Goal: Task Accomplishment & Management: Use online tool/utility

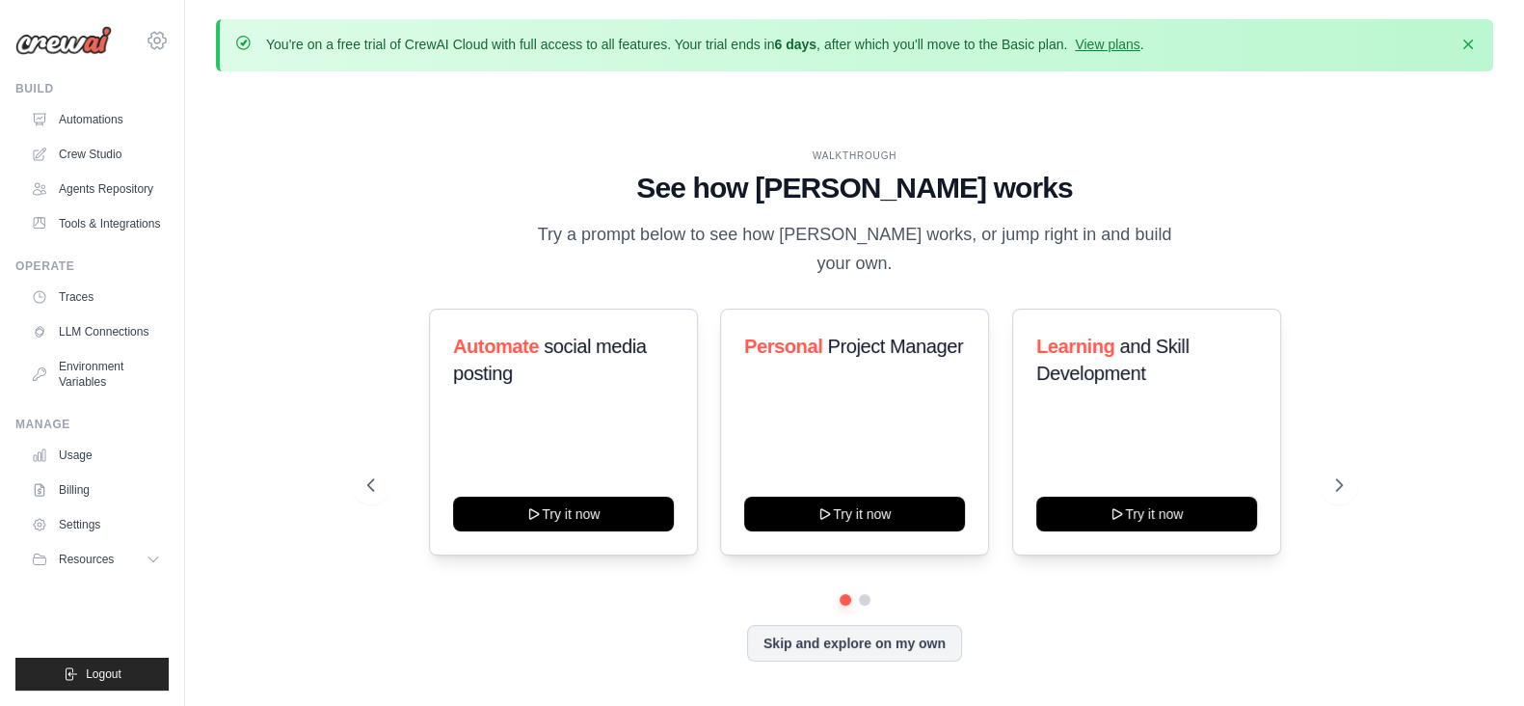
click at [147, 47] on icon at bounding box center [157, 40] width 23 height 23
click at [157, 38] on icon at bounding box center [157, 41] width 6 height 6
click at [82, 147] on link "Crew Studio" at bounding box center [98, 154] width 146 height 31
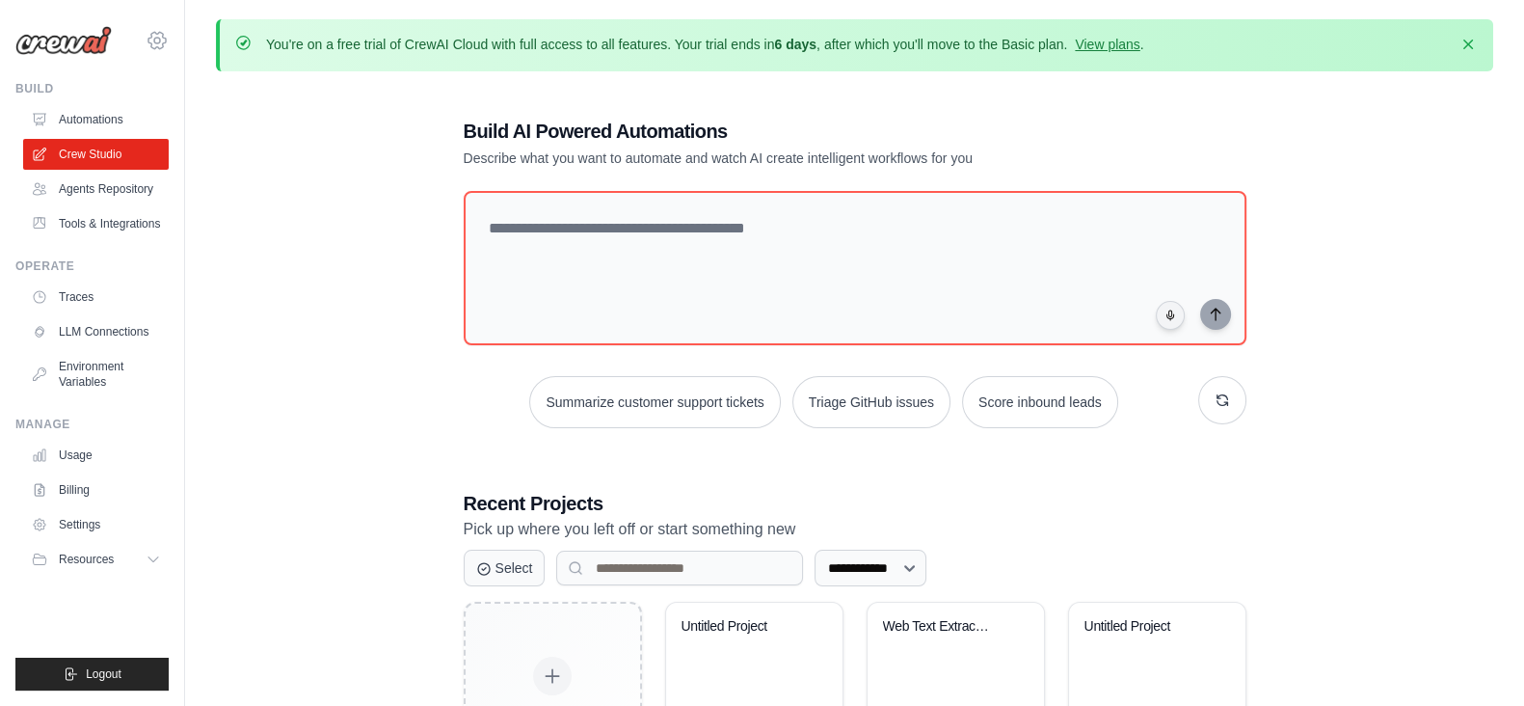
click at [151, 29] on icon at bounding box center [157, 40] width 23 height 23
click at [94, 220] on link "Tools & Integrations" at bounding box center [98, 223] width 146 height 31
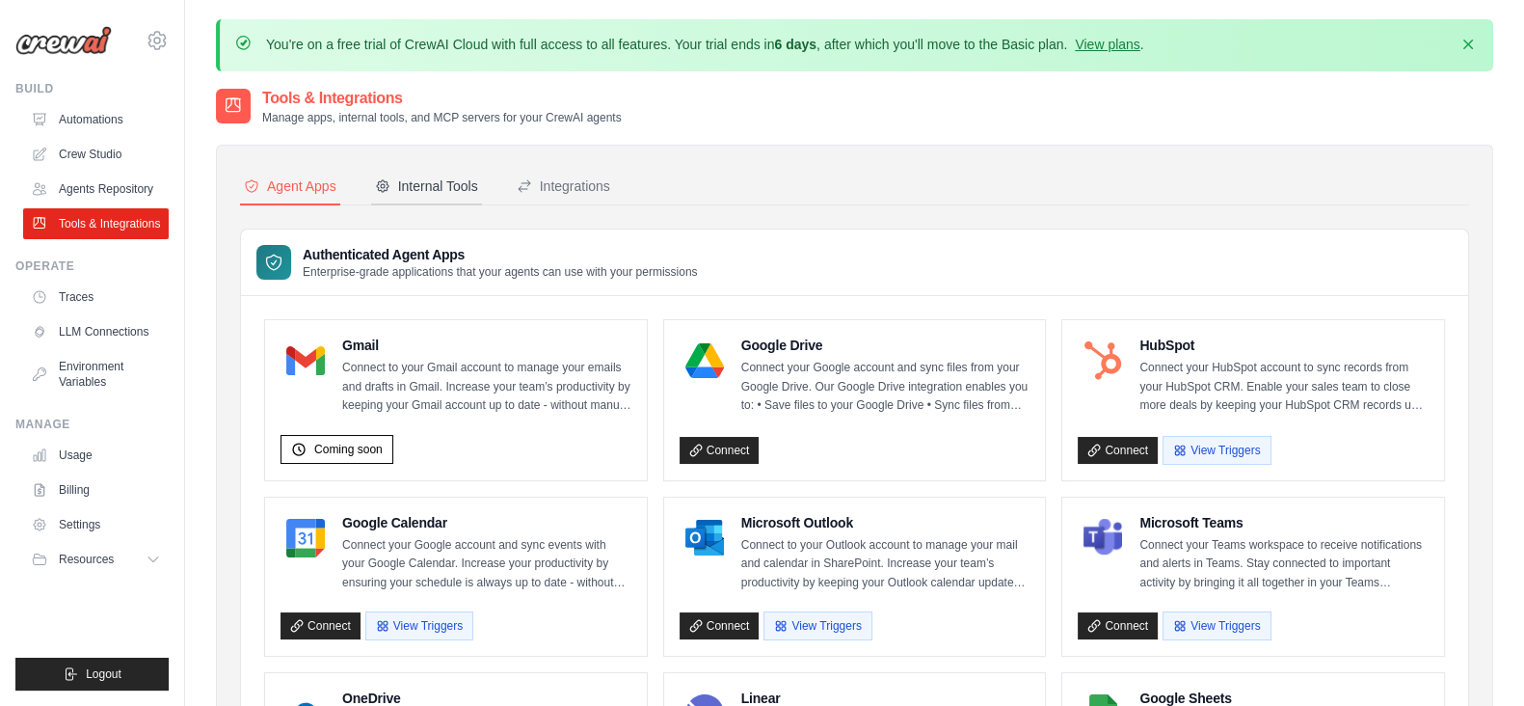
drag, startPoint x: 434, startPoint y: 181, endPoint x: 442, endPoint y: 204, distance: 24.4
click at [434, 182] on div "Internal Tools" at bounding box center [426, 185] width 103 height 19
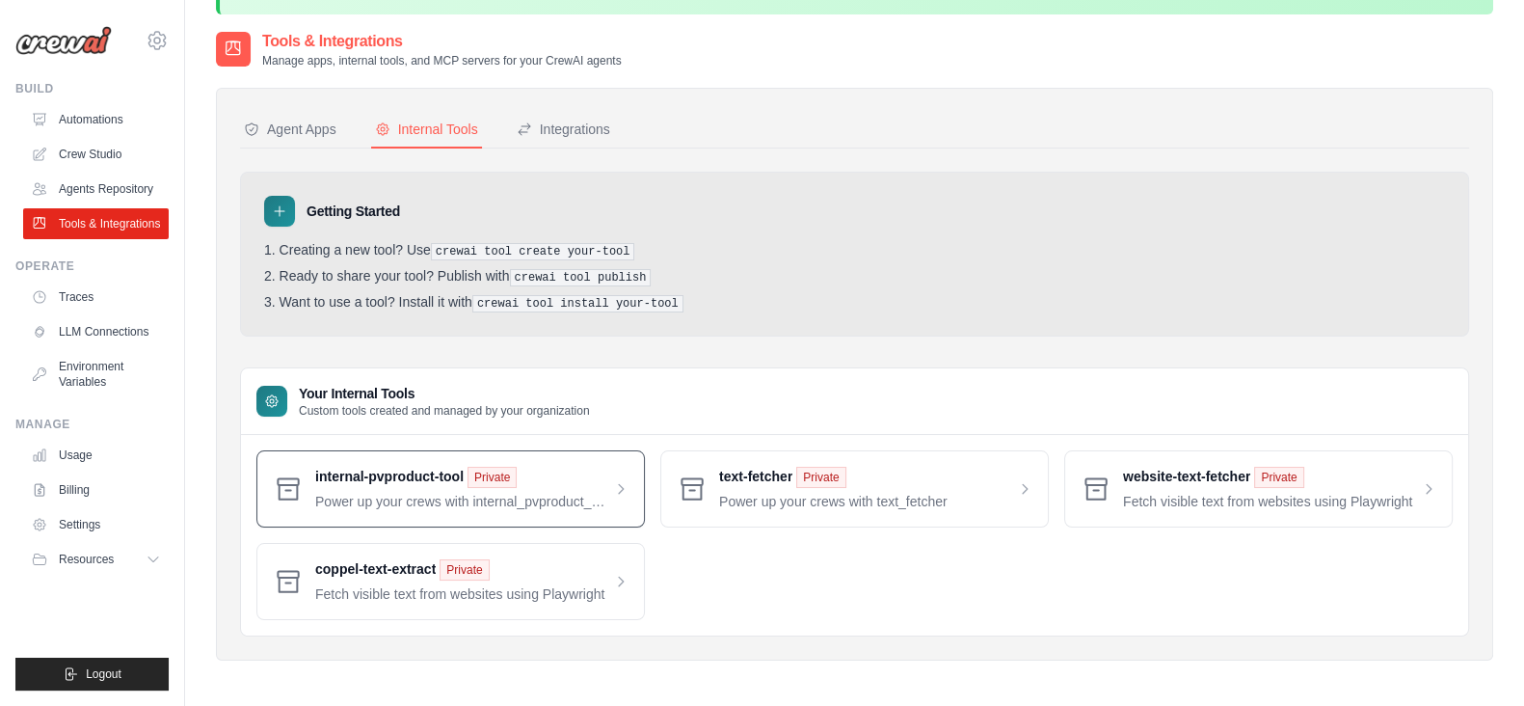
scroll to position [105, 0]
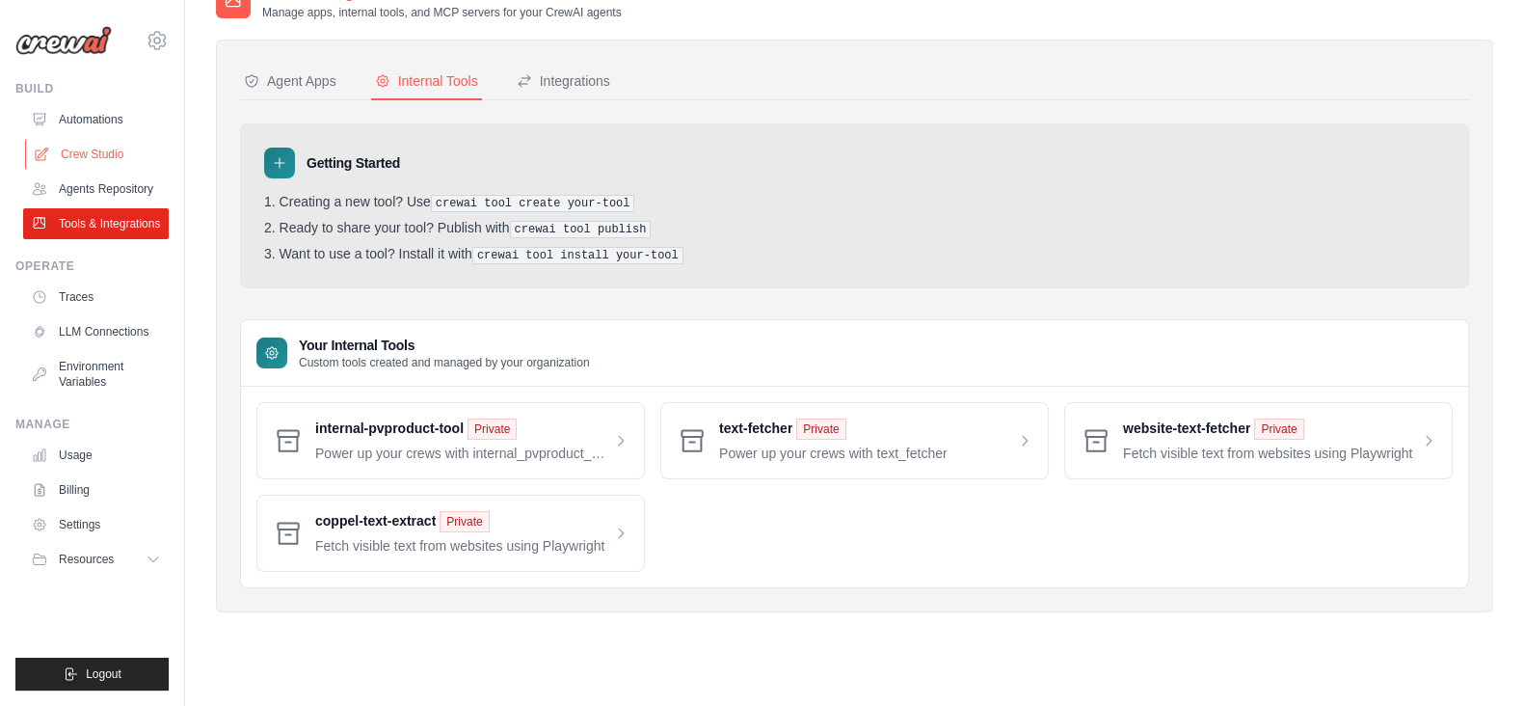
click at [94, 147] on link "Crew Studio" at bounding box center [98, 154] width 146 height 31
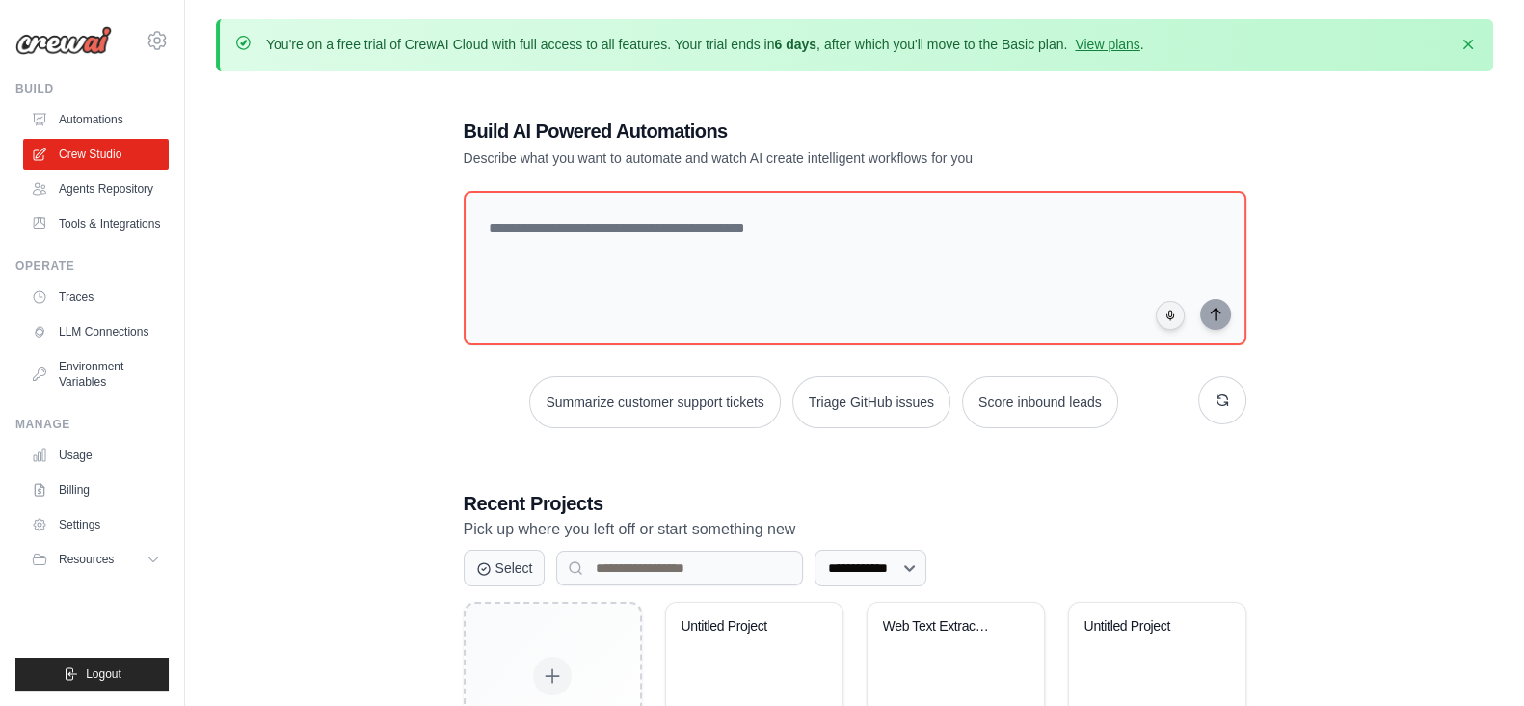
scroll to position [362, 0]
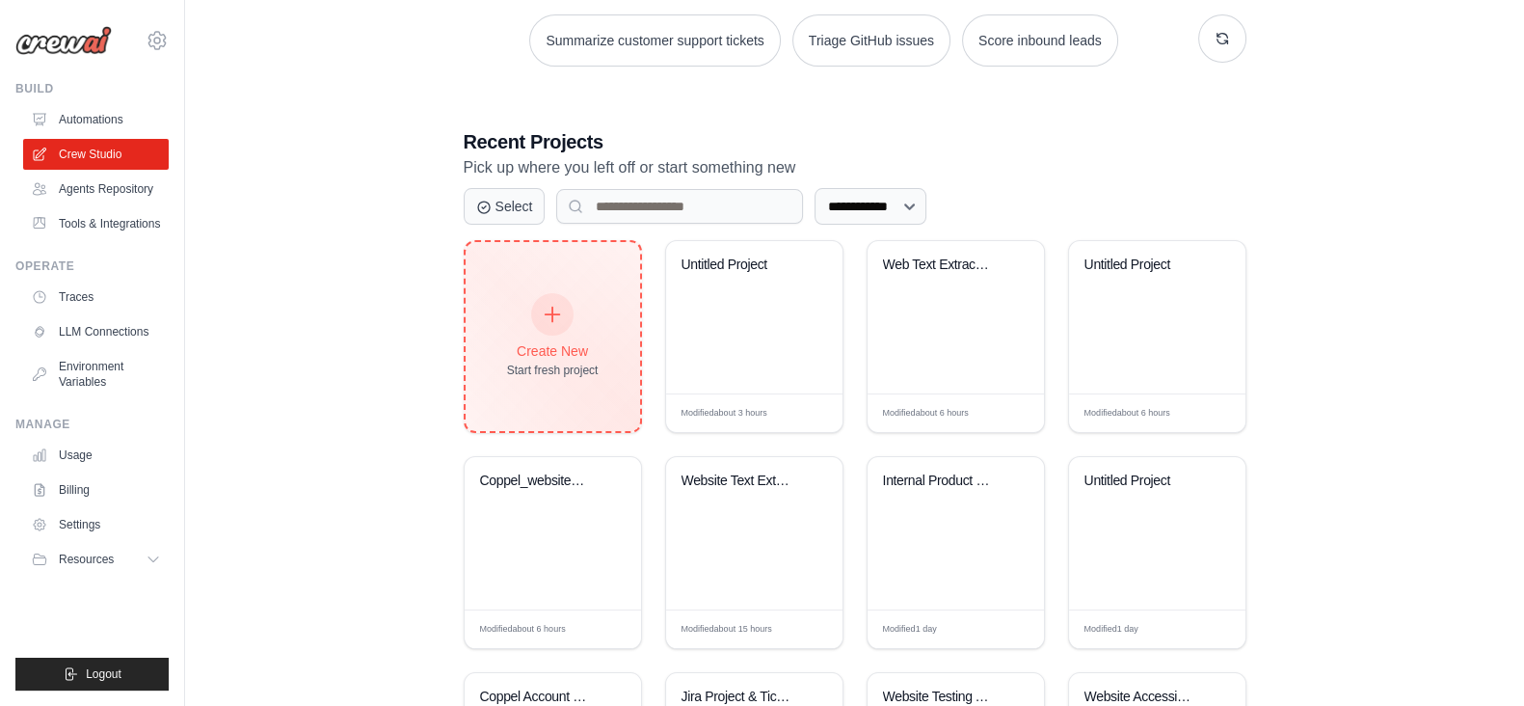
click at [542, 330] on div "Create New Start fresh project" at bounding box center [553, 336] width 92 height 83
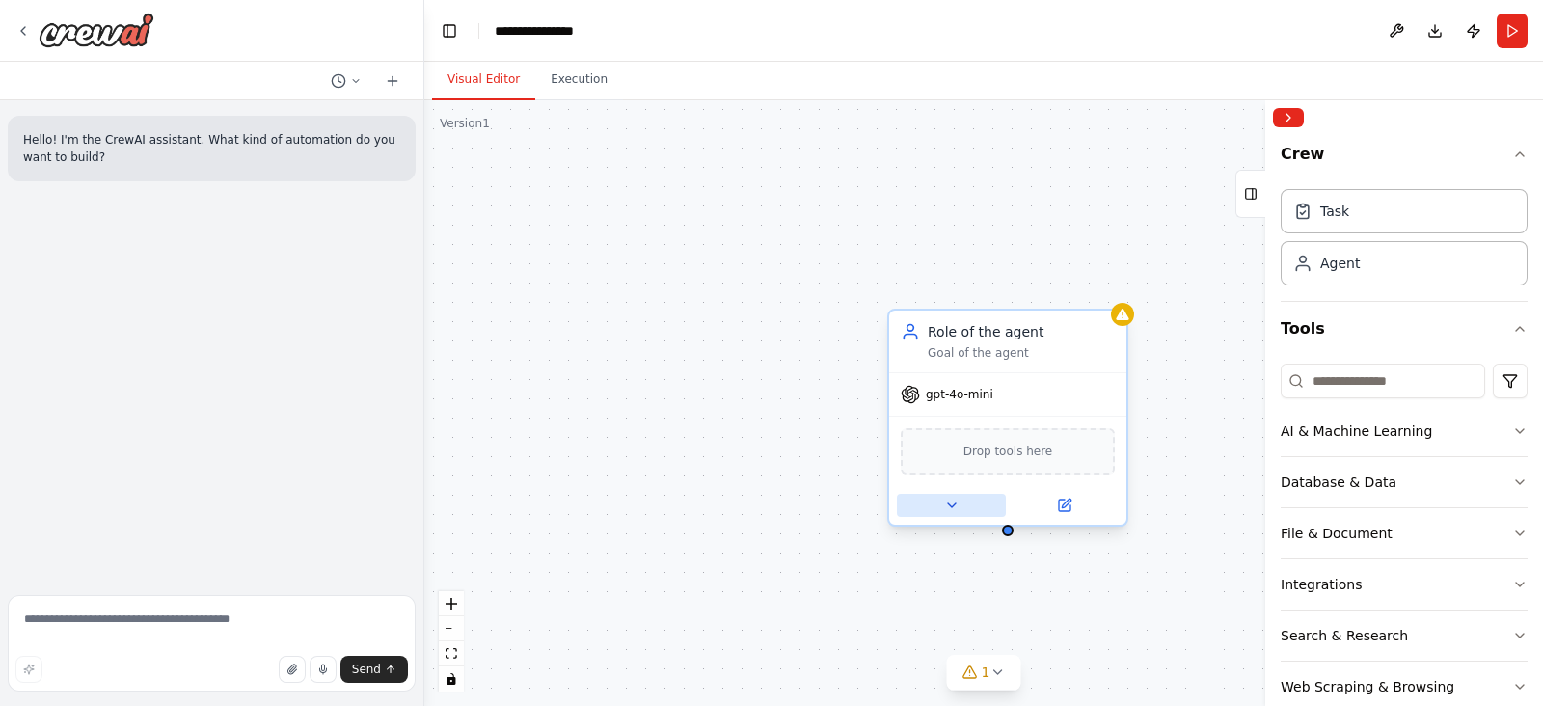
click at [954, 506] on icon at bounding box center [951, 505] width 15 height 15
click at [1009, 454] on span "Drop tools here" at bounding box center [1008, 451] width 90 height 19
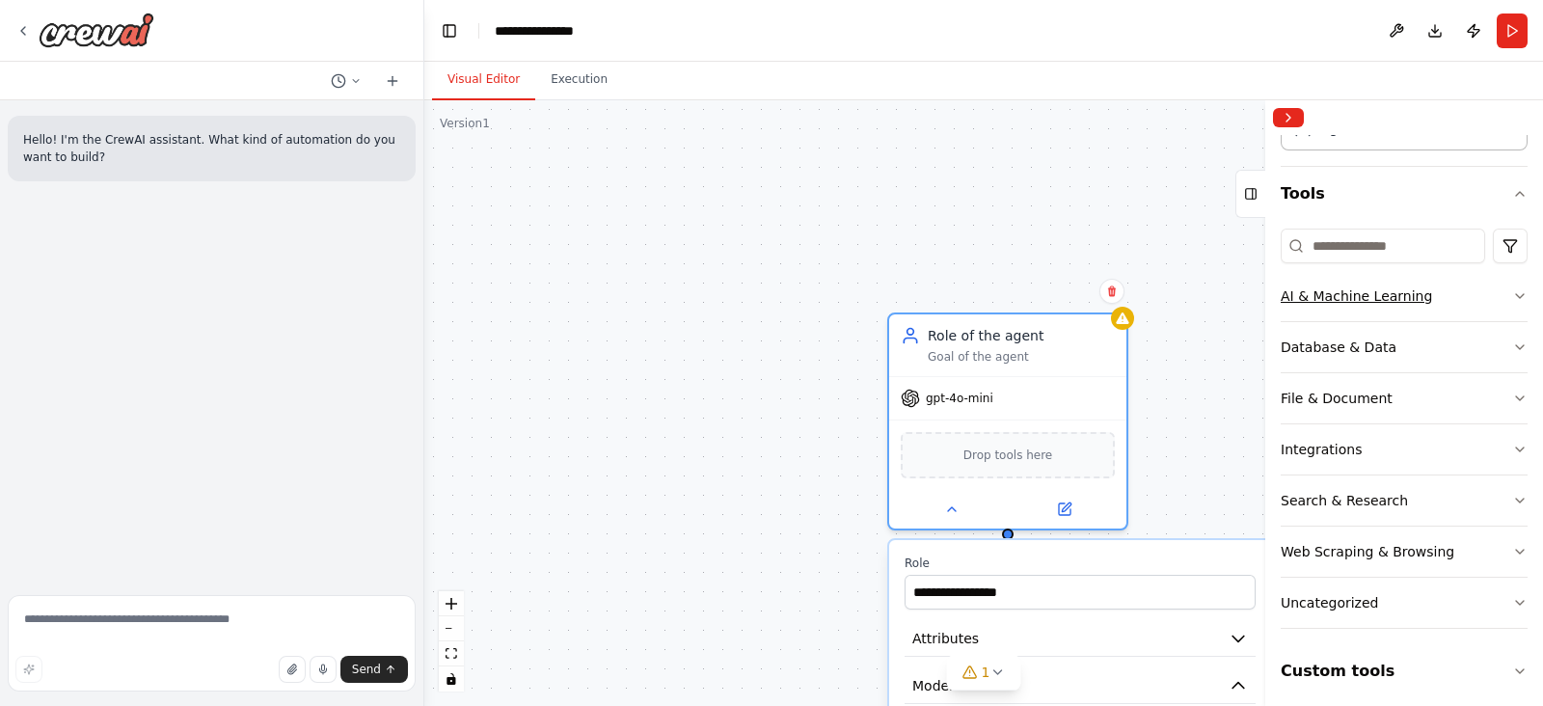
scroll to position [140, 0]
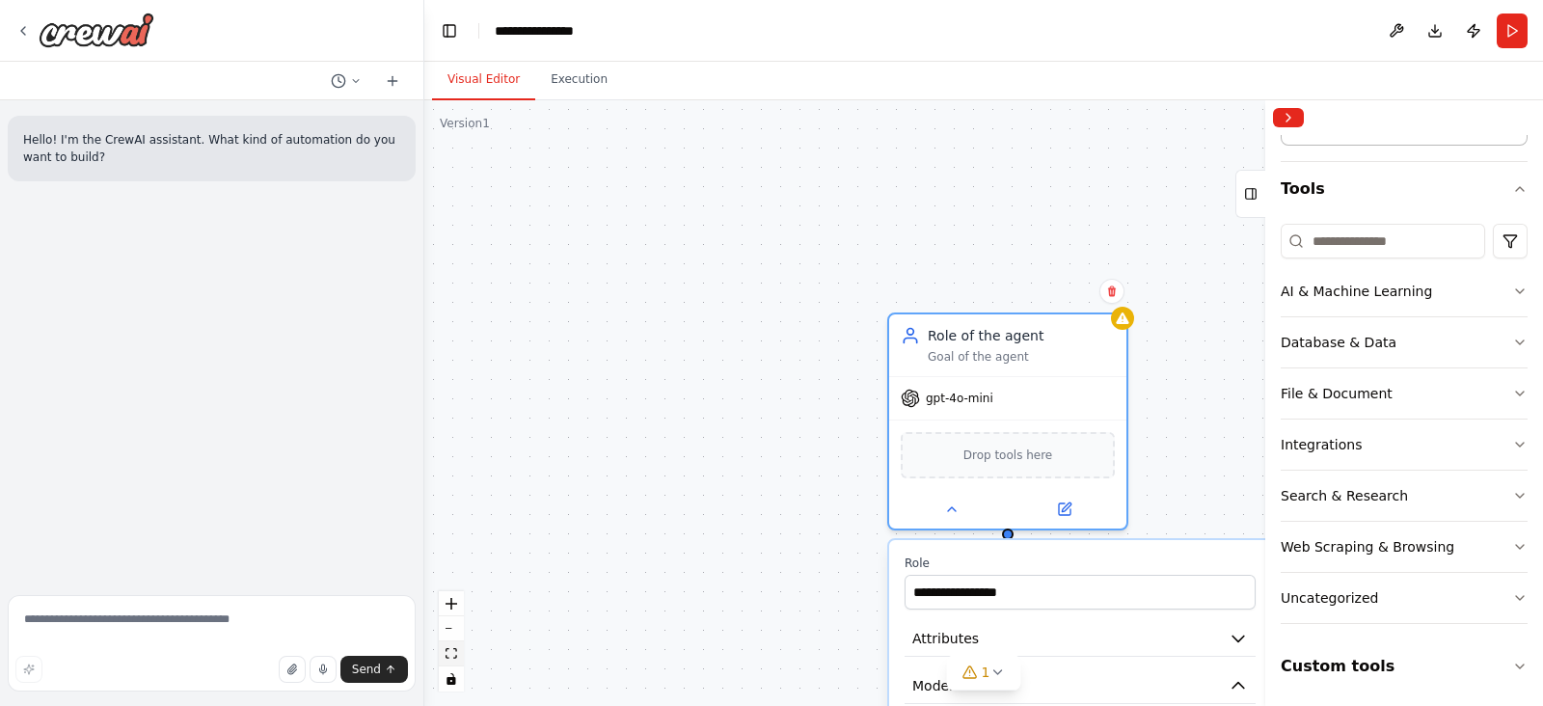
click at [456, 653] on icon "fit view" at bounding box center [451, 653] width 12 height 11
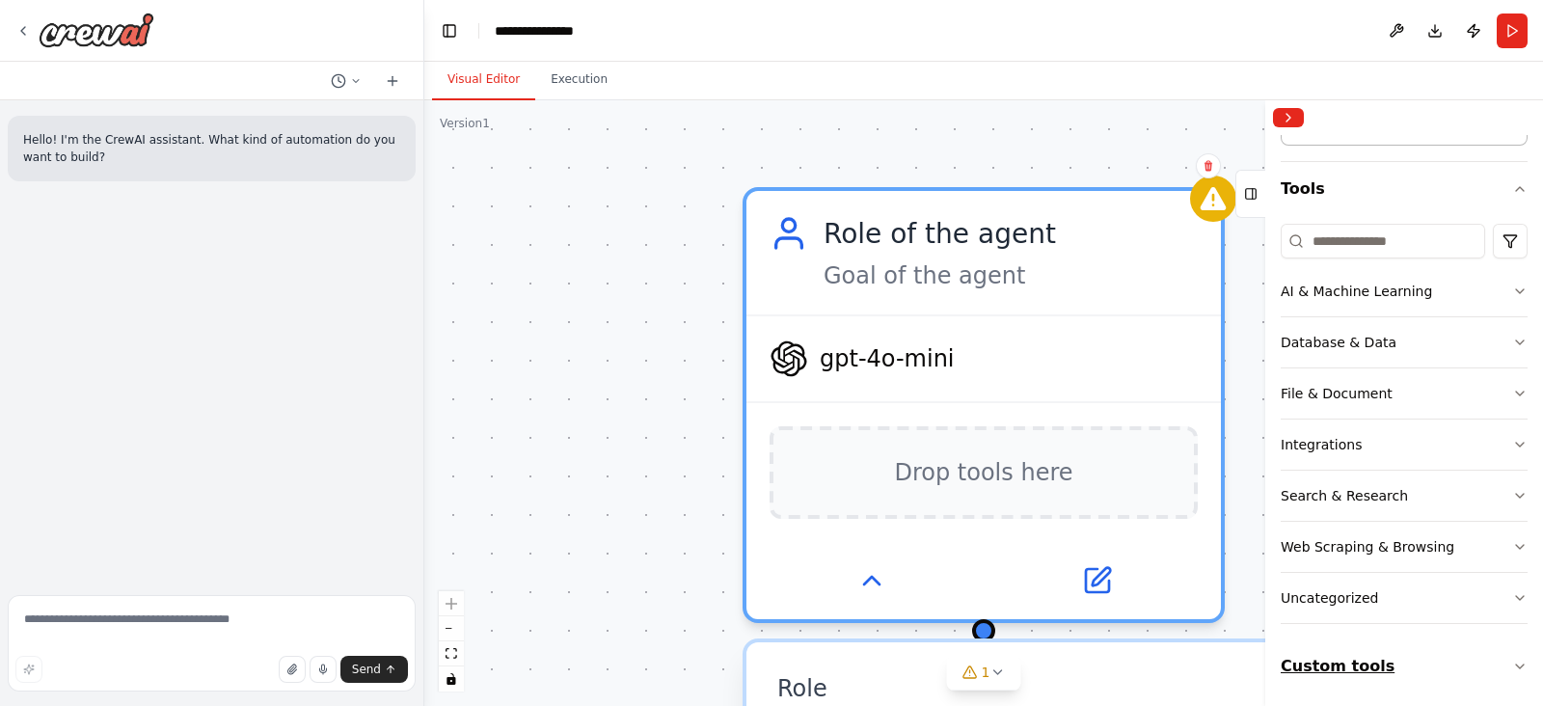
click at [1512, 660] on icon "button" at bounding box center [1519, 666] width 15 height 15
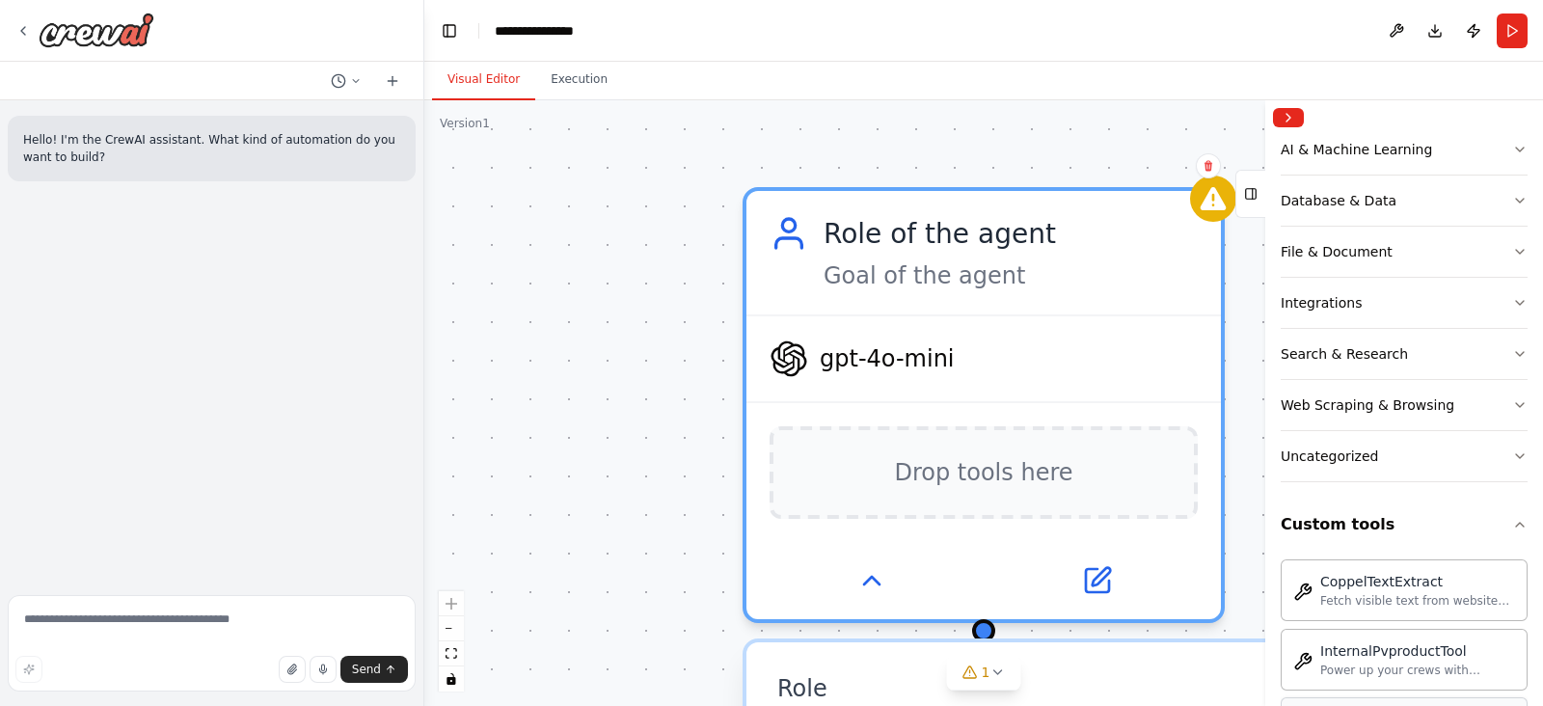
scroll to position [381, 0]
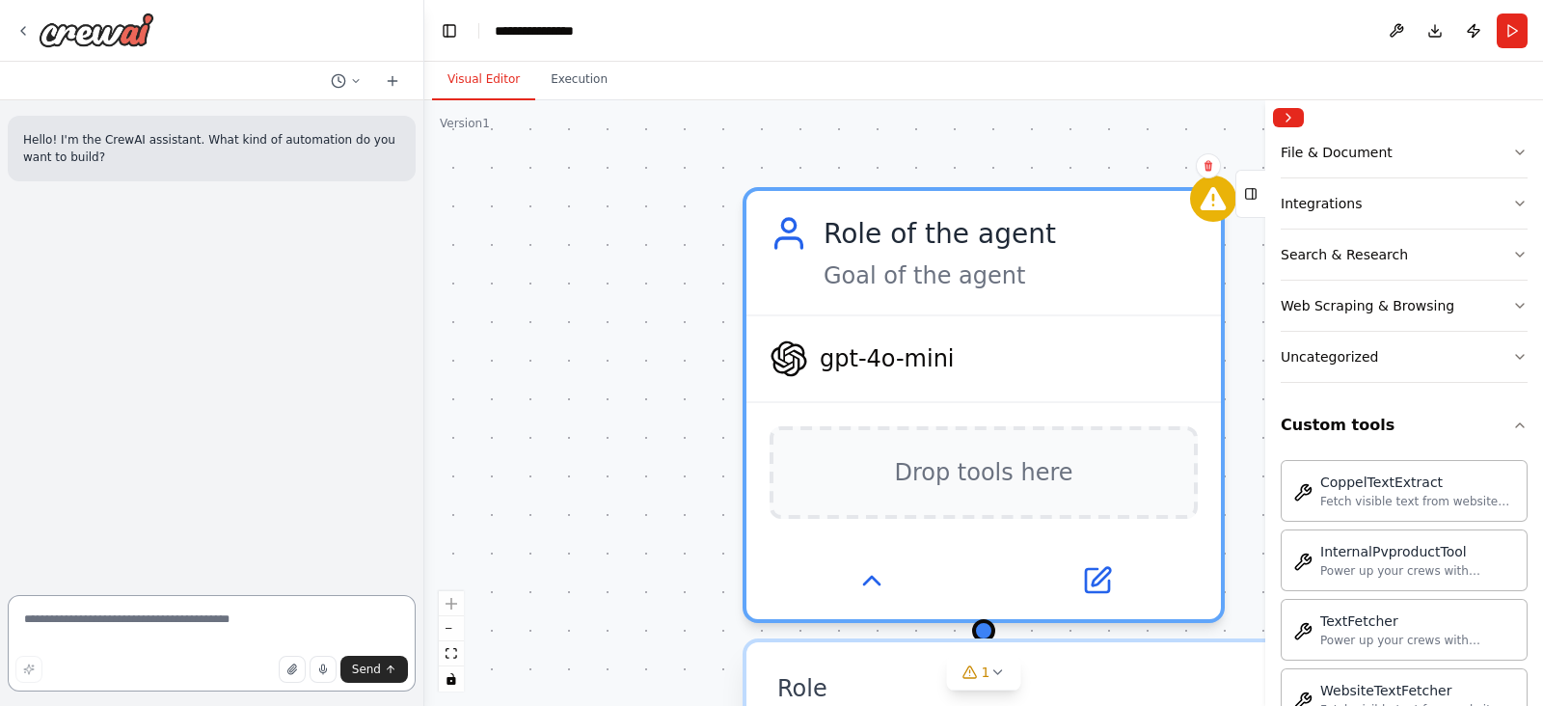
click at [145, 613] on textarea at bounding box center [212, 643] width 408 height 96
click at [19, 31] on icon at bounding box center [22, 30] width 15 height 15
click at [27, 32] on icon at bounding box center [22, 30] width 15 height 15
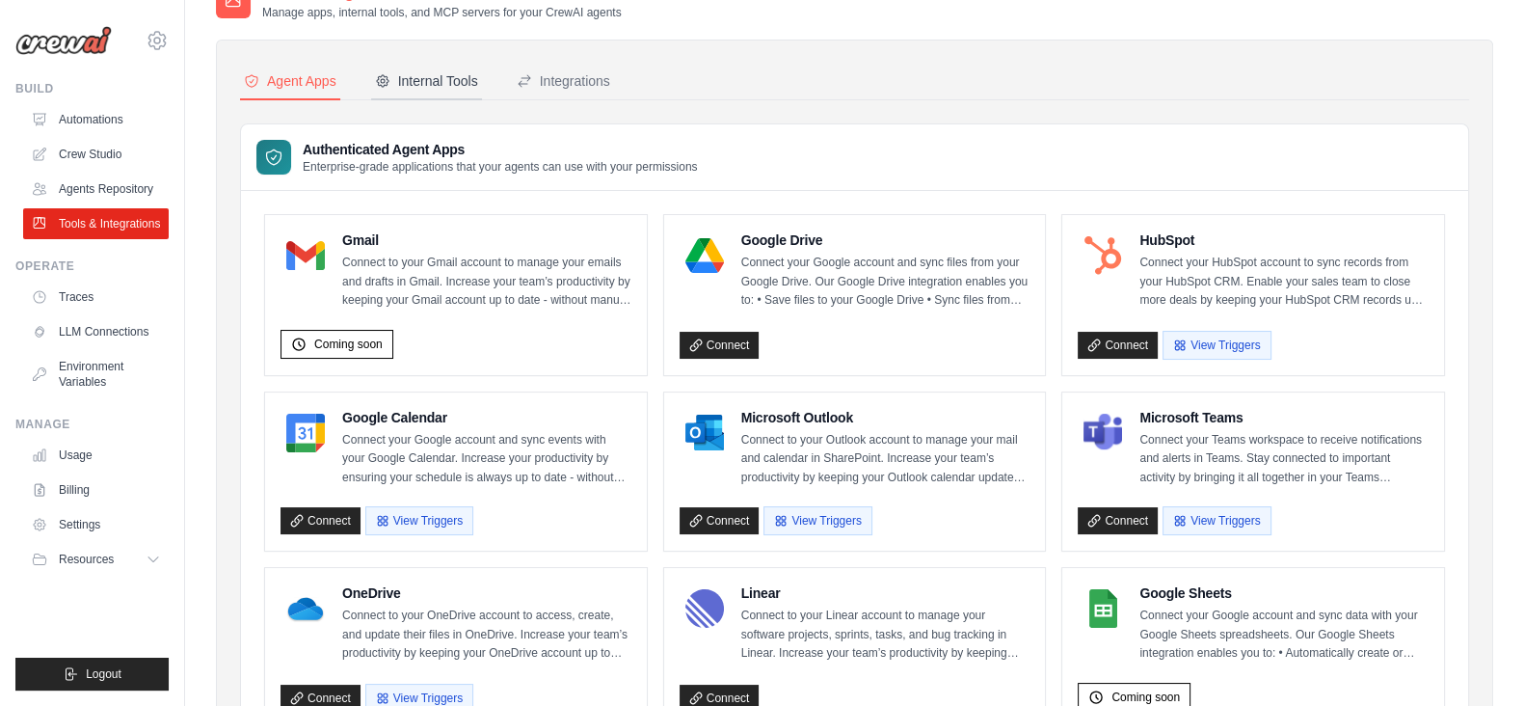
click at [430, 81] on div "Internal Tools" at bounding box center [426, 80] width 103 height 19
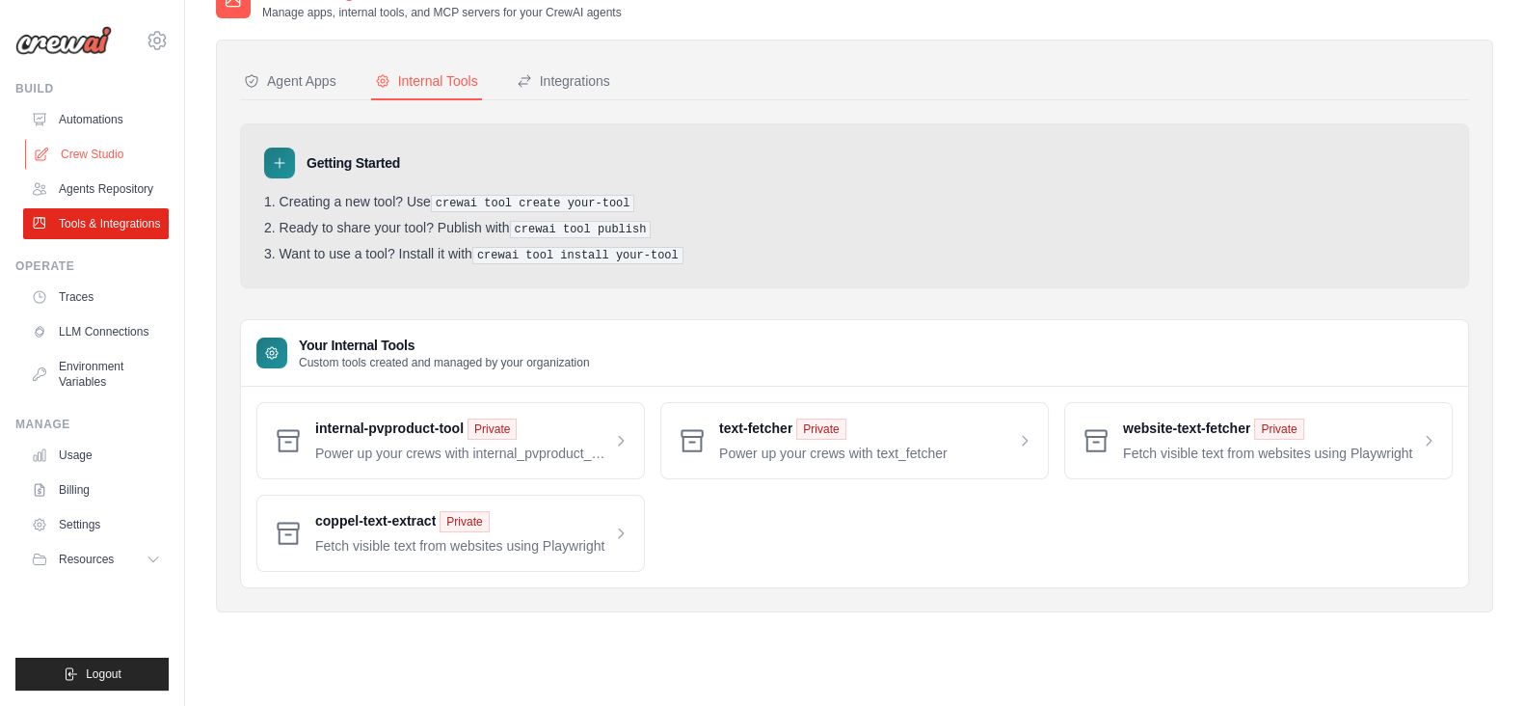
click at [69, 152] on link "Crew Studio" at bounding box center [98, 154] width 146 height 31
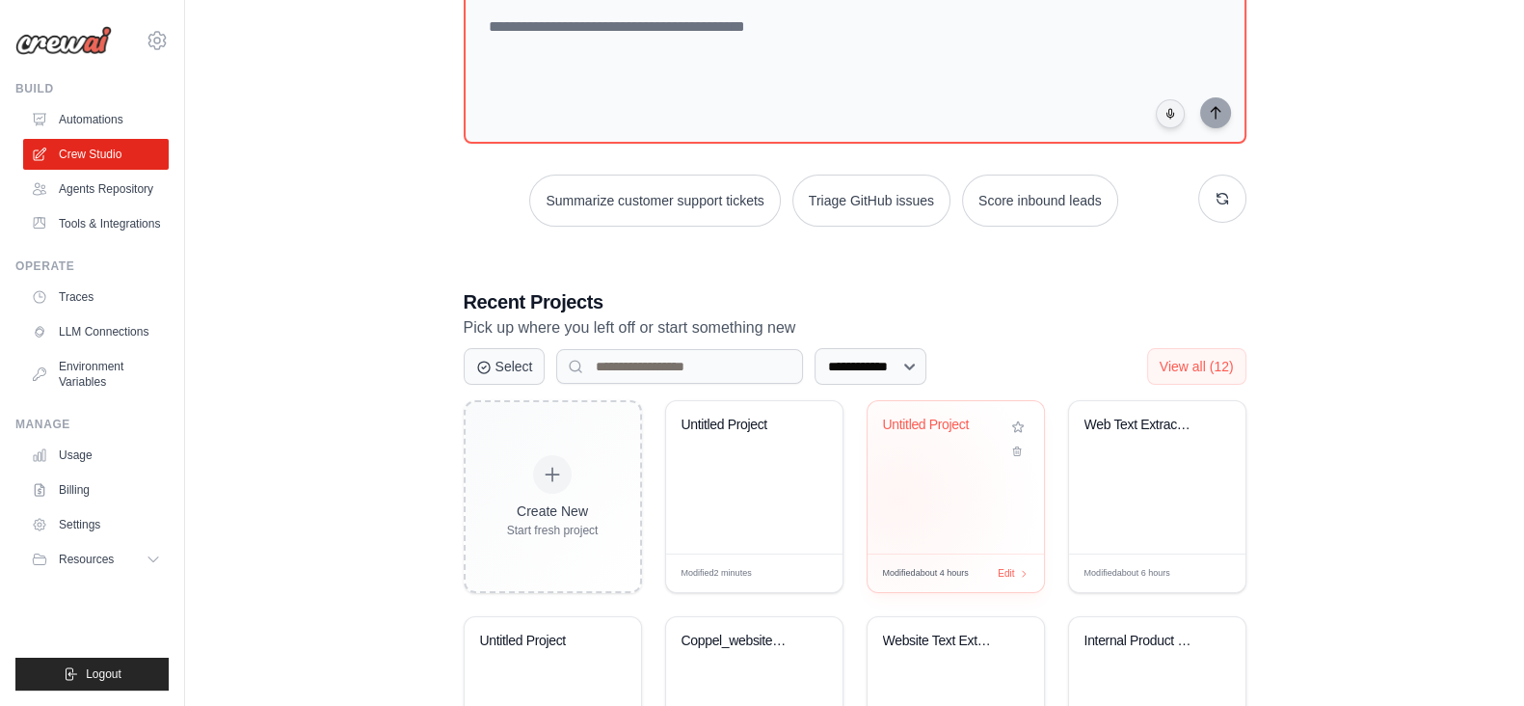
scroll to position [240, 0]
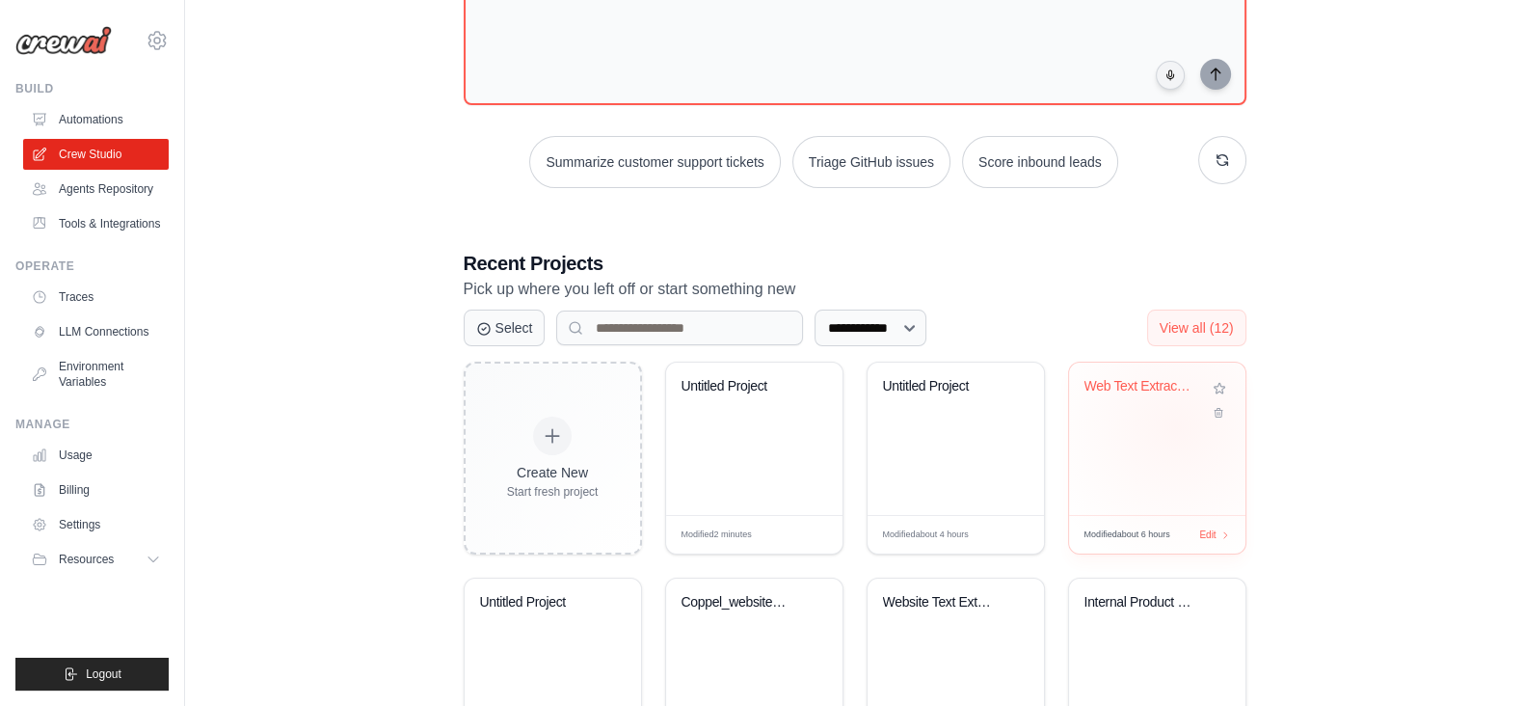
click at [1176, 425] on div "Web Text Extraction with CoppelText..." at bounding box center [1157, 439] width 176 height 152
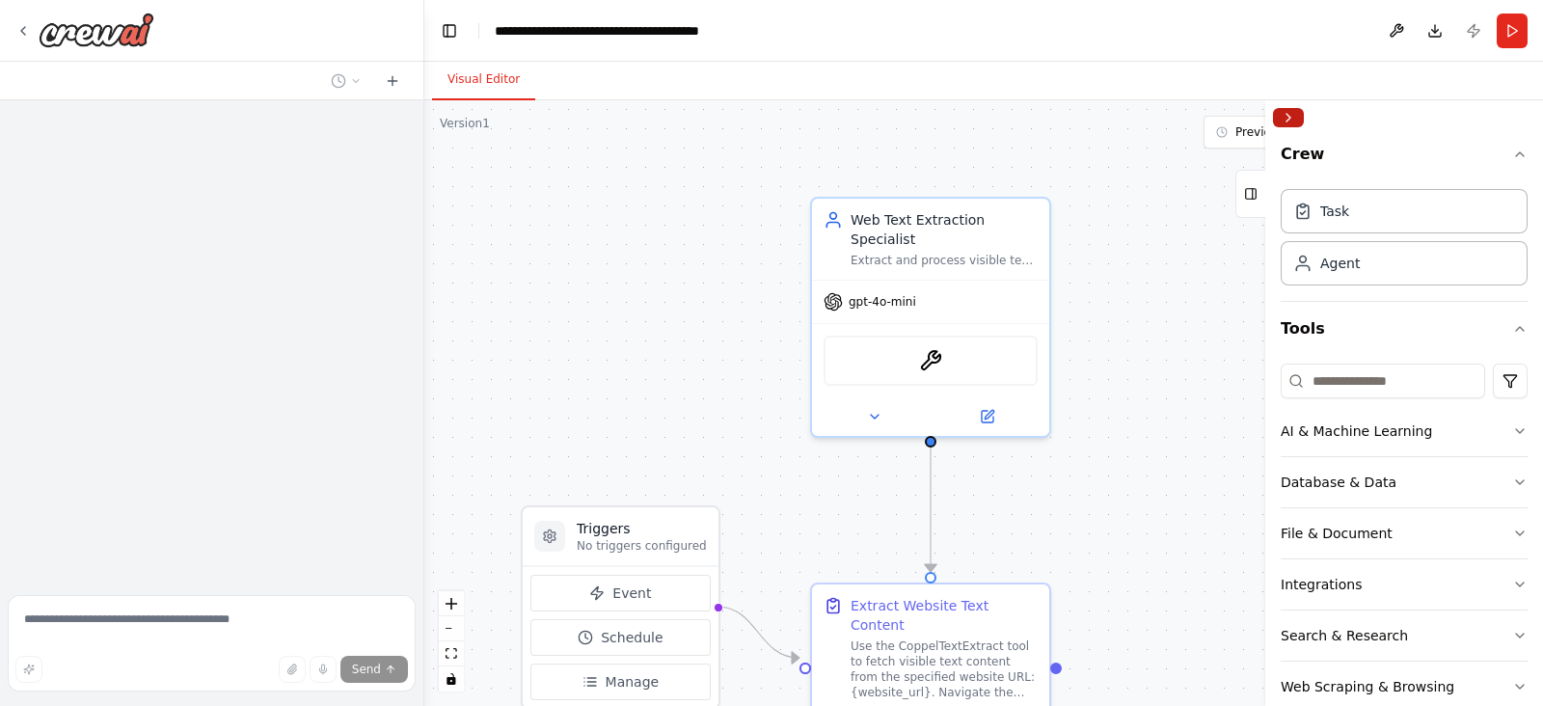
click at [1285, 111] on button "Collapse right sidebar" at bounding box center [1288, 117] width 31 height 19
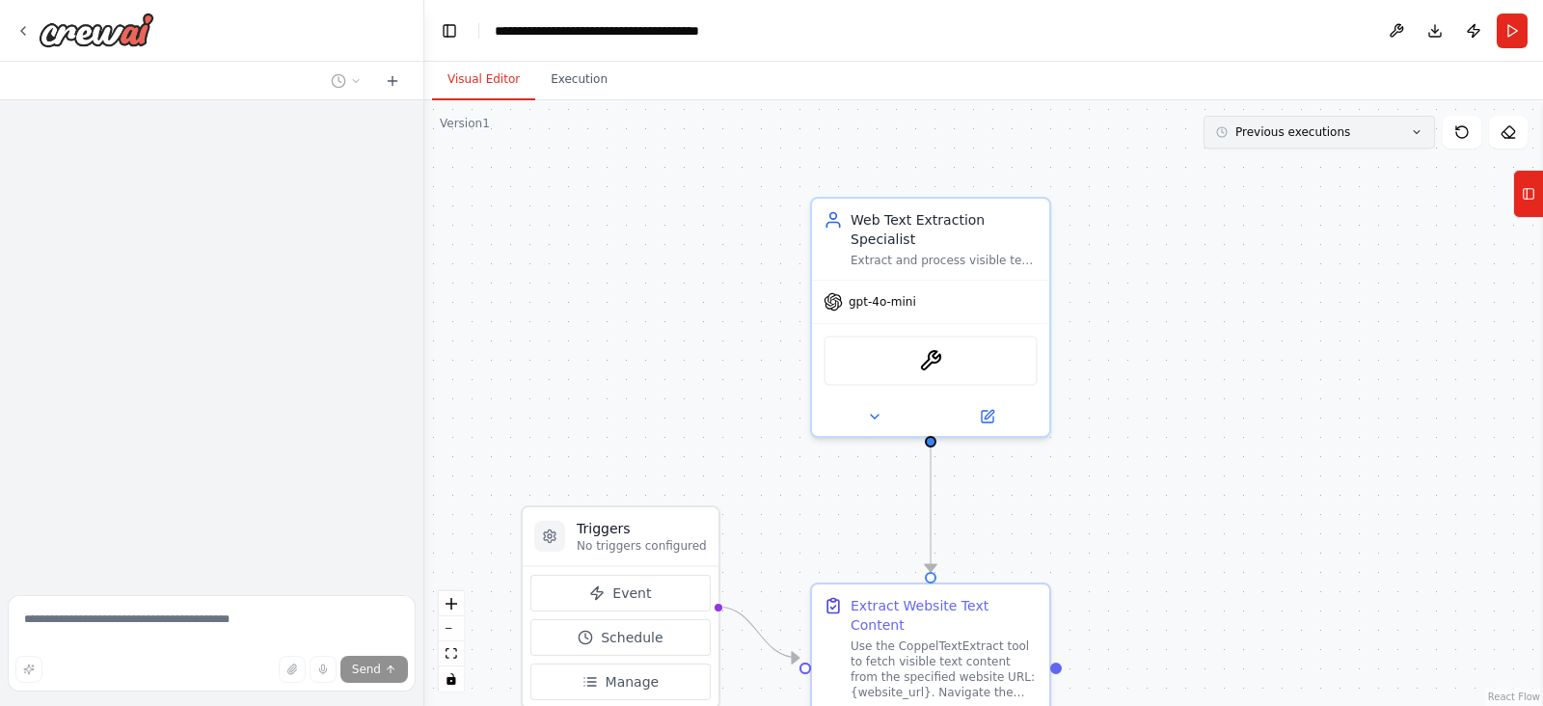
click at [1261, 132] on span "Previous executions" at bounding box center [1292, 131] width 115 height 15
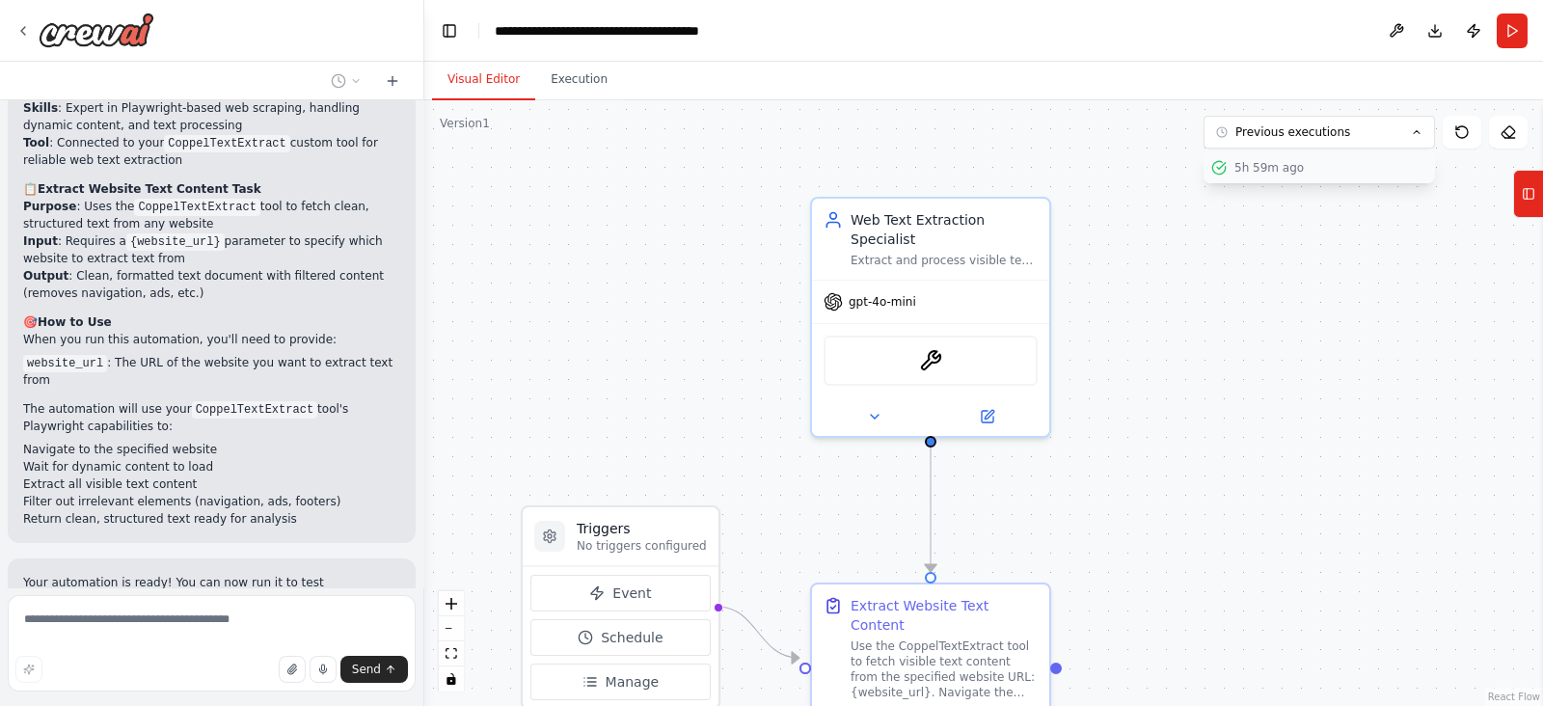
scroll to position [1094, 0]
click at [1263, 170] on div "5h 59m ago" at bounding box center [1330, 167] width 193 height 15
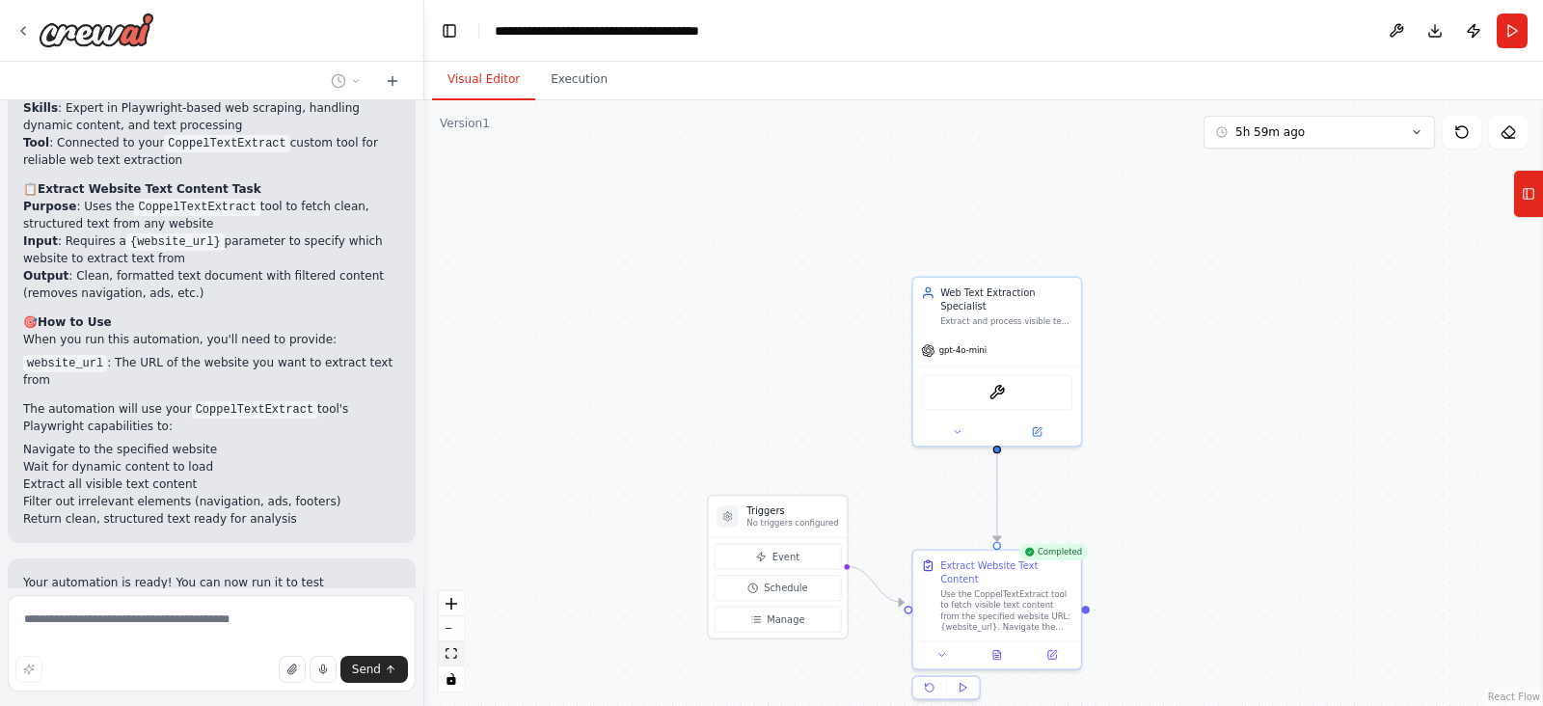
click at [450, 658] on button "fit view" at bounding box center [451, 653] width 25 height 25
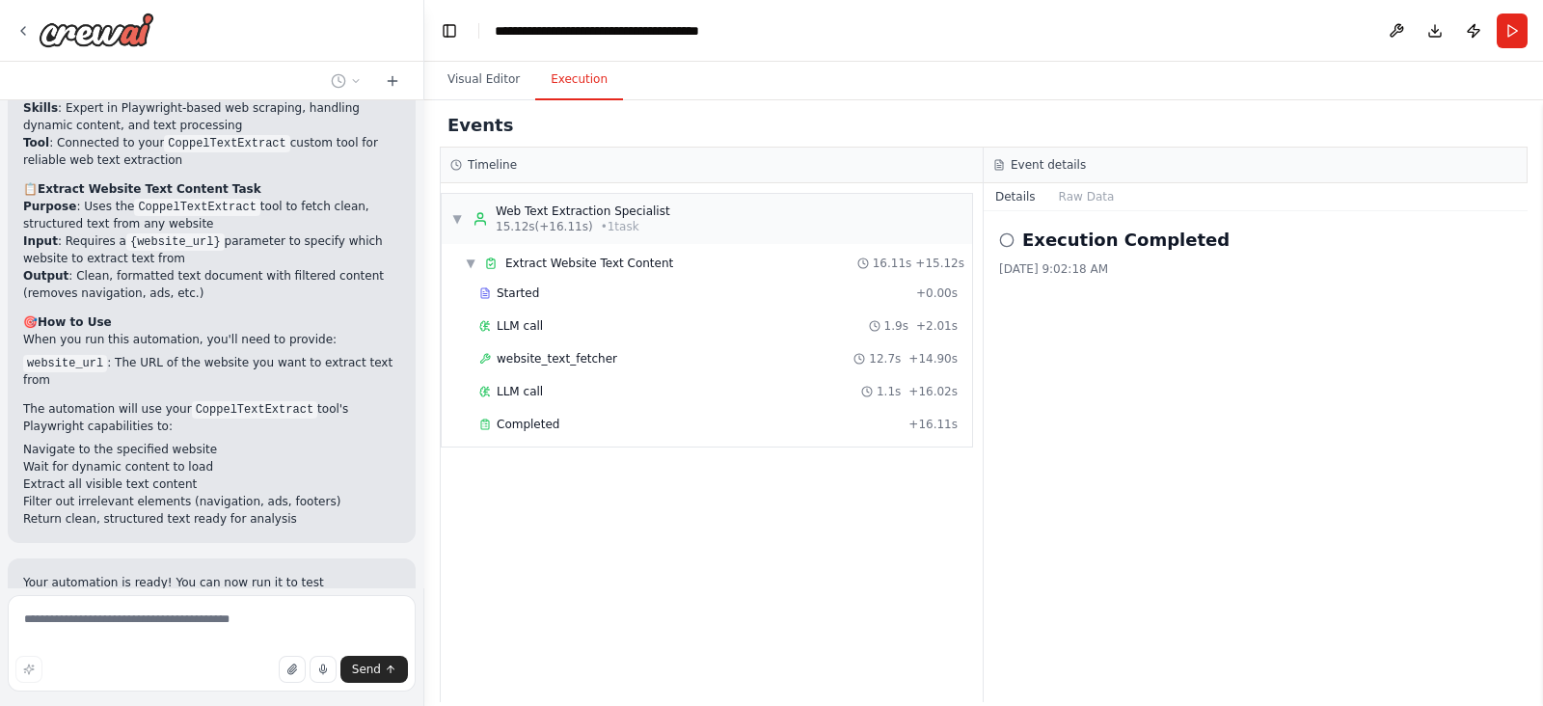
click at [549, 85] on button "Execution" at bounding box center [579, 80] width 88 height 40
click at [530, 388] on span "LLM call" at bounding box center [520, 391] width 46 height 15
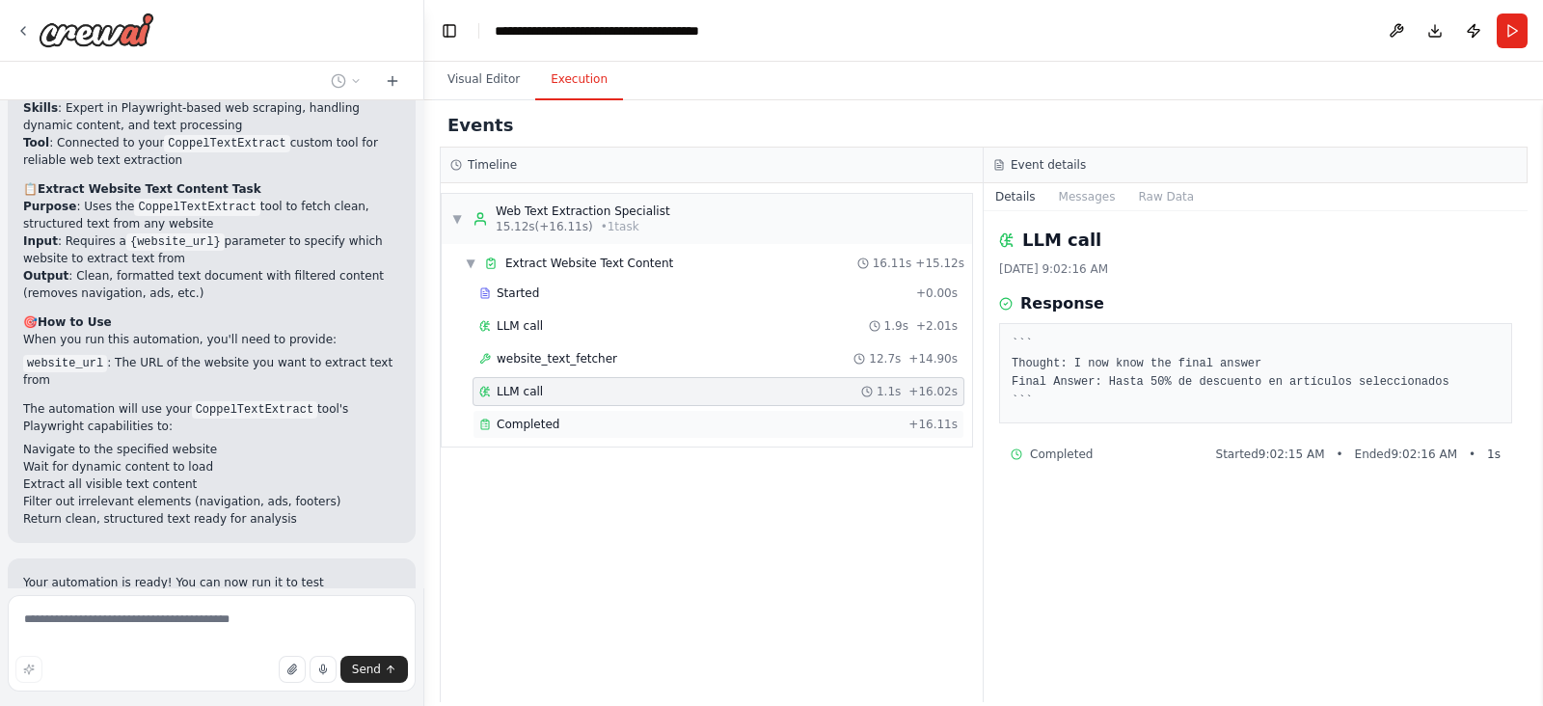
click at [559, 423] on div "Completed" at bounding box center [689, 424] width 421 height 15
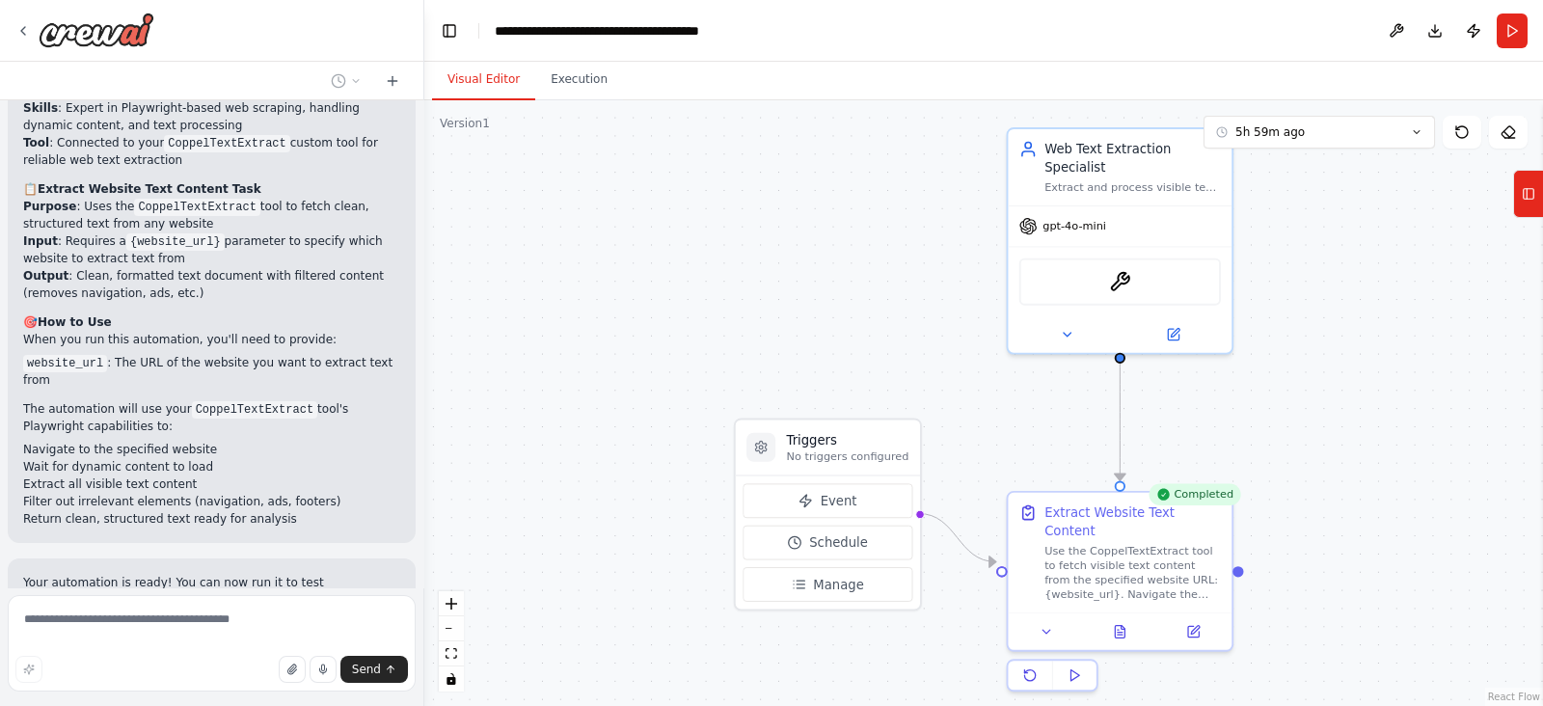
click at [484, 83] on button "Visual Editor" at bounding box center [483, 80] width 103 height 40
click at [1070, 324] on icon at bounding box center [1067, 331] width 14 height 14
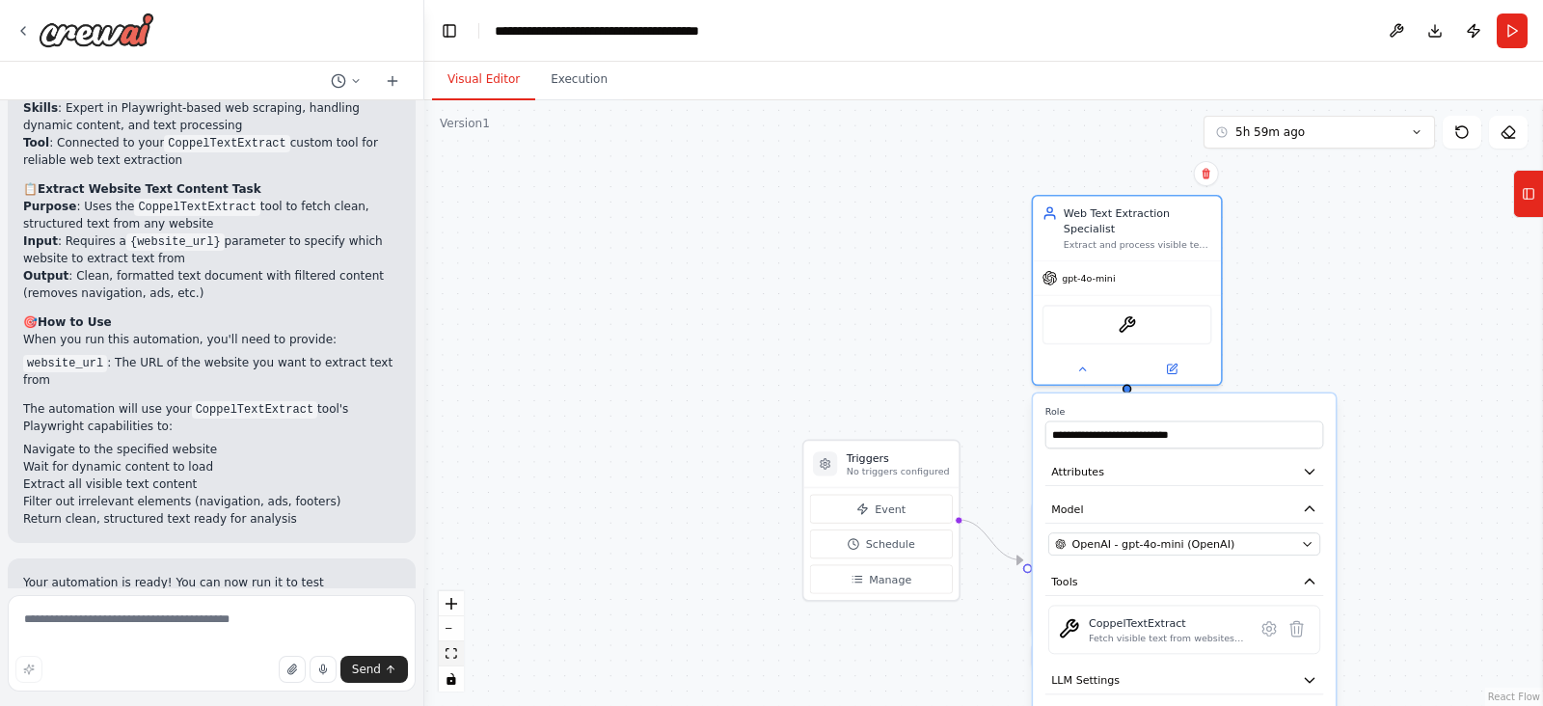
click at [449, 657] on icon "fit view" at bounding box center [451, 653] width 12 height 11
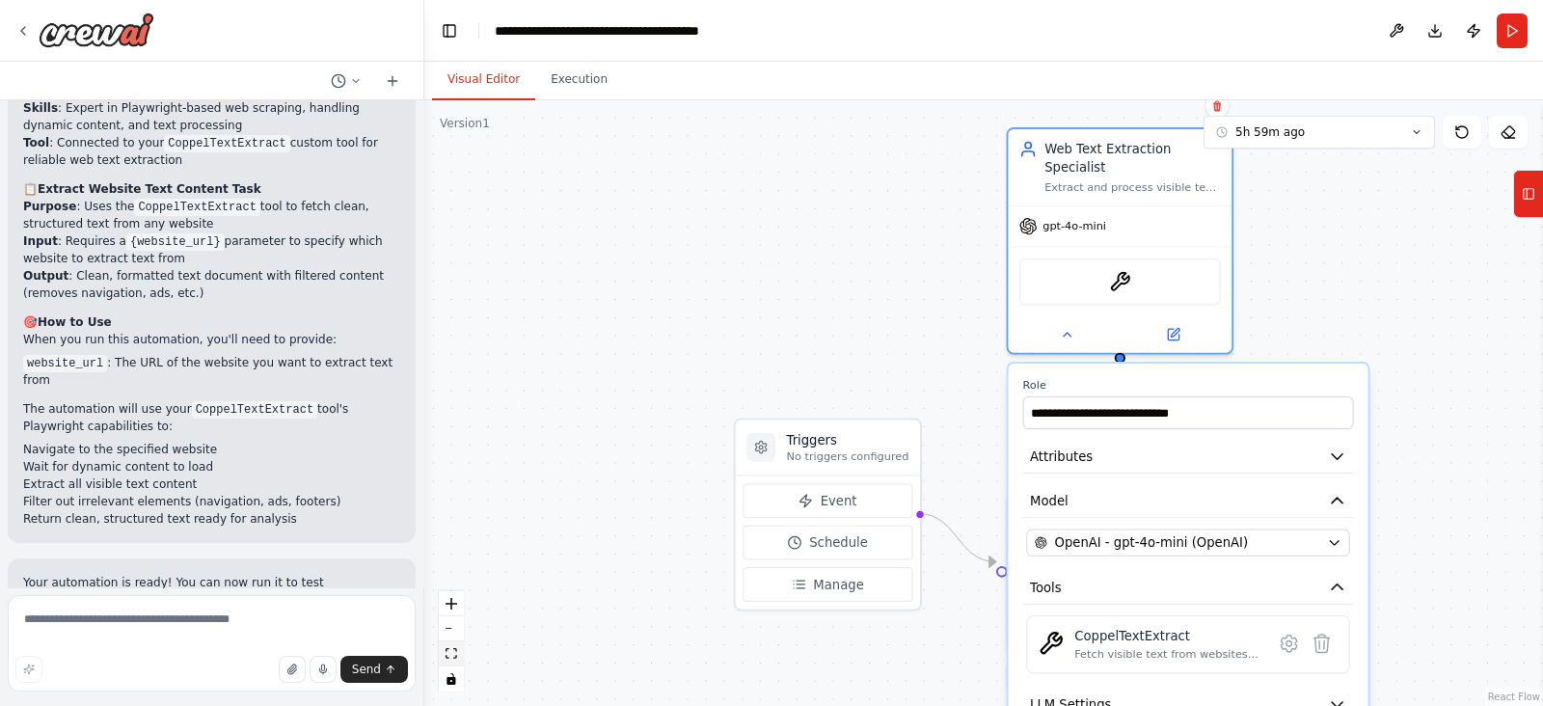
click at [455, 654] on icon "fit view" at bounding box center [451, 653] width 12 height 11
click at [1335, 262] on div ".deletable-edge-delete-btn { width: 20px; height: 20px; border: 0px solid #ffff…" at bounding box center [983, 403] width 1118 height 606
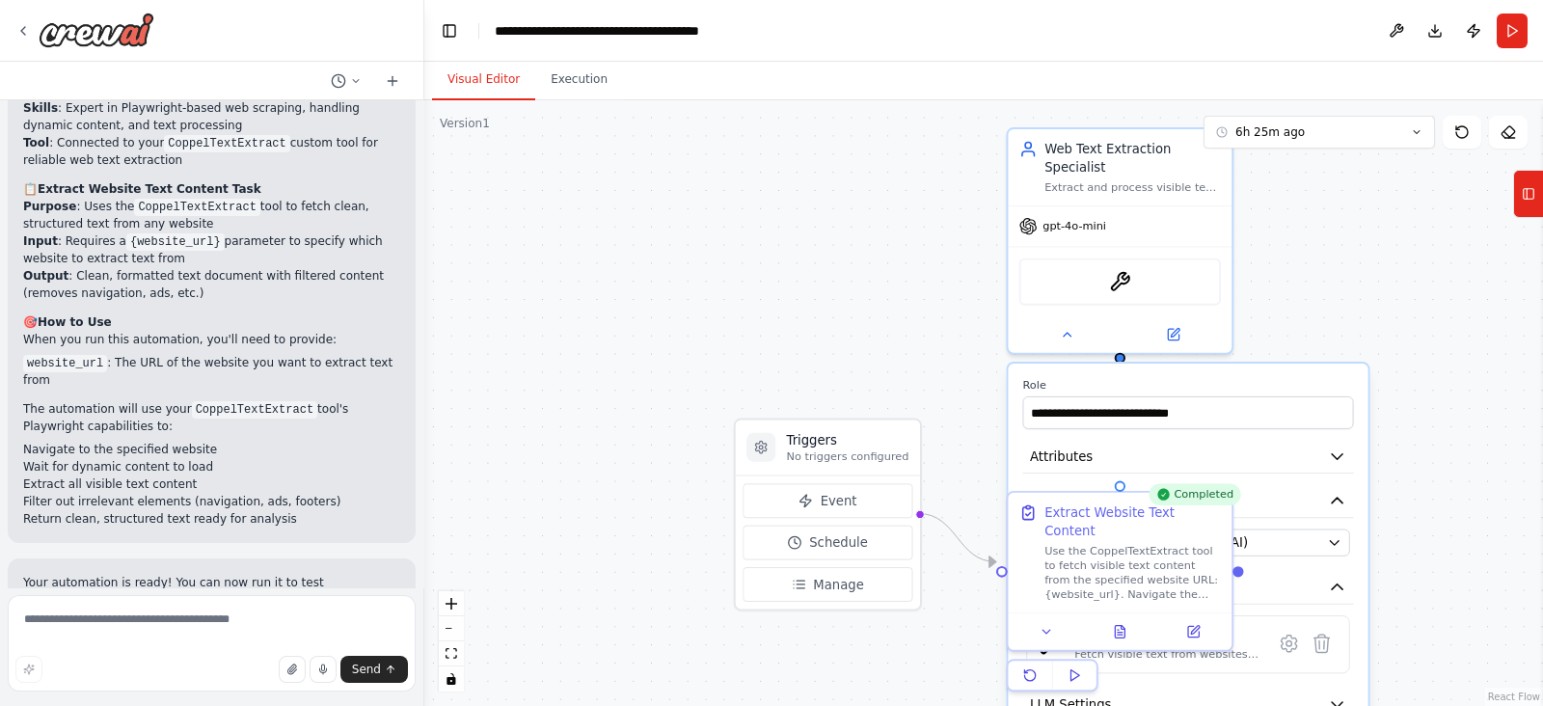
click at [1473, 437] on div ".deletable-edge-delete-btn { width: 20px; height: 20px; border: 0px solid #ffff…" at bounding box center [983, 403] width 1118 height 606
click at [1342, 578] on icon "button" at bounding box center [1337, 587] width 18 height 18
click at [1342, 584] on icon "button" at bounding box center [1337, 586] width 11 height 5
click at [842, 342] on div ".deletable-edge-delete-btn { width: 20px; height: 20px; border: 0px solid #ffff…" at bounding box center [983, 403] width 1118 height 606
click at [1065, 329] on icon at bounding box center [1067, 331] width 8 height 4
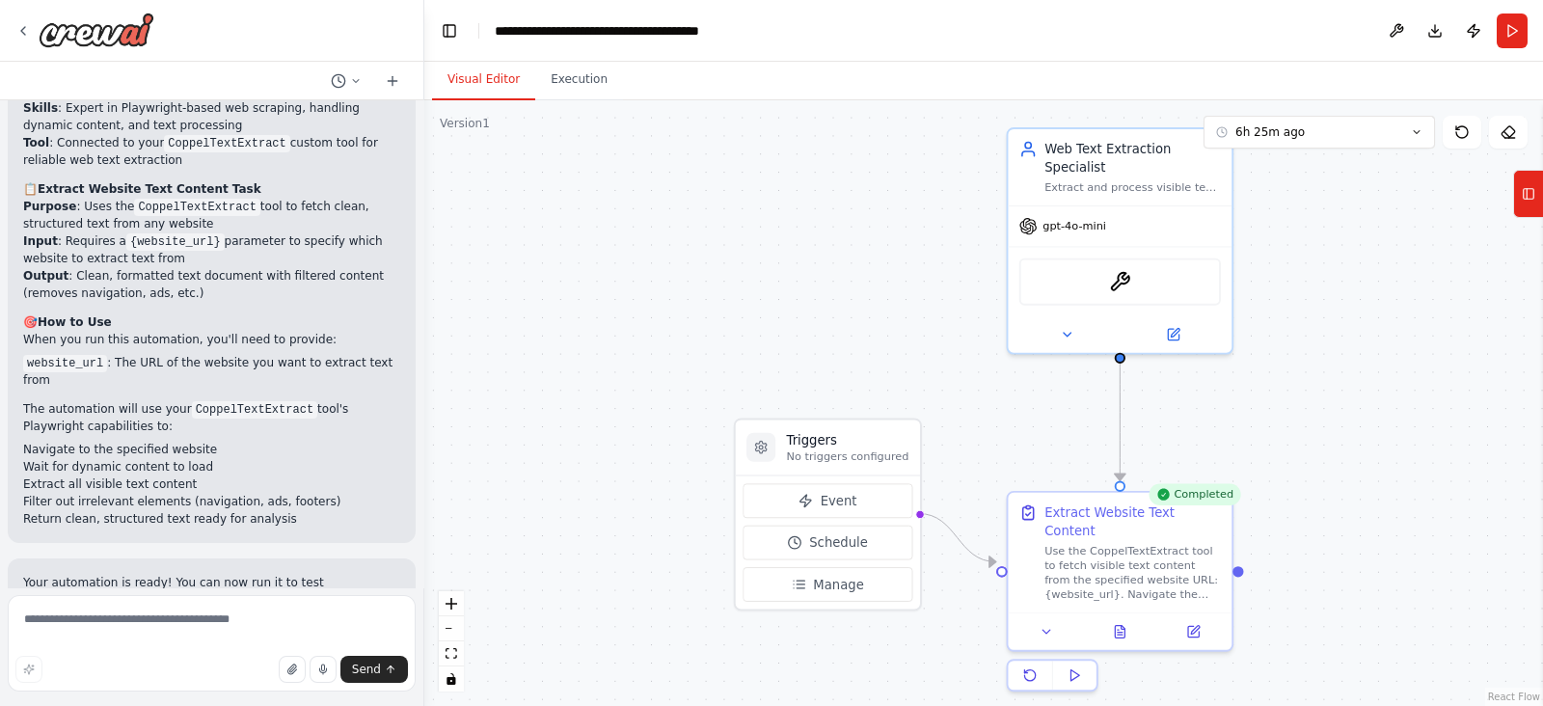
click at [839, 339] on div ".deletable-edge-delete-btn { width: 20px; height: 20px; border: 0px solid #ffff…" at bounding box center [983, 403] width 1118 height 606
click at [1064, 329] on icon at bounding box center [1067, 331] width 8 height 4
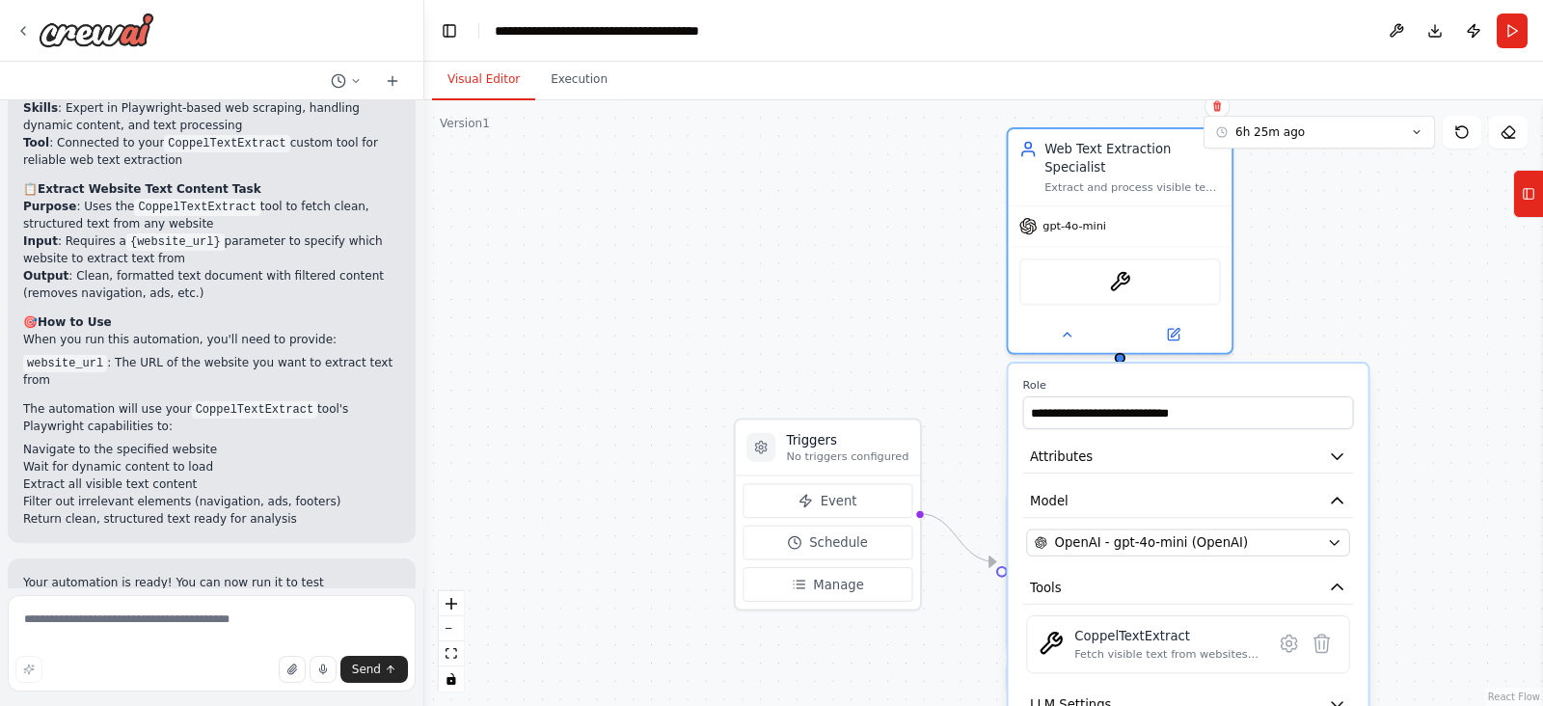
click at [791, 262] on div ".deletable-edge-delete-btn { width: 20px; height: 20px; border: 0px solid #ffff…" at bounding box center [983, 403] width 1118 height 606
